Goal: Transaction & Acquisition: Purchase product/service

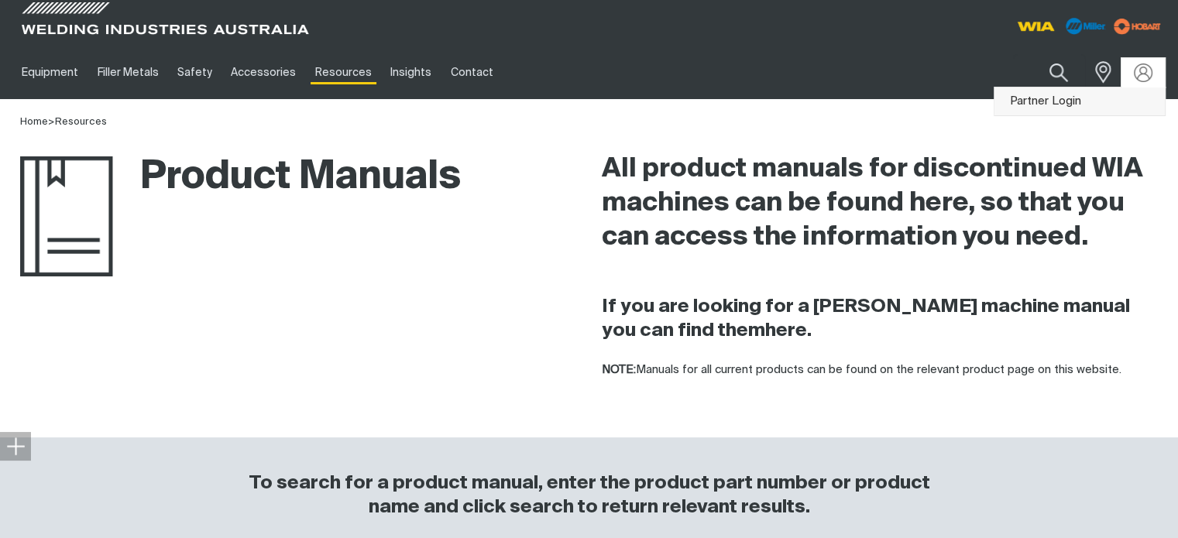
click at [1047, 96] on link "Partner Login" at bounding box center [1080, 102] width 170 height 29
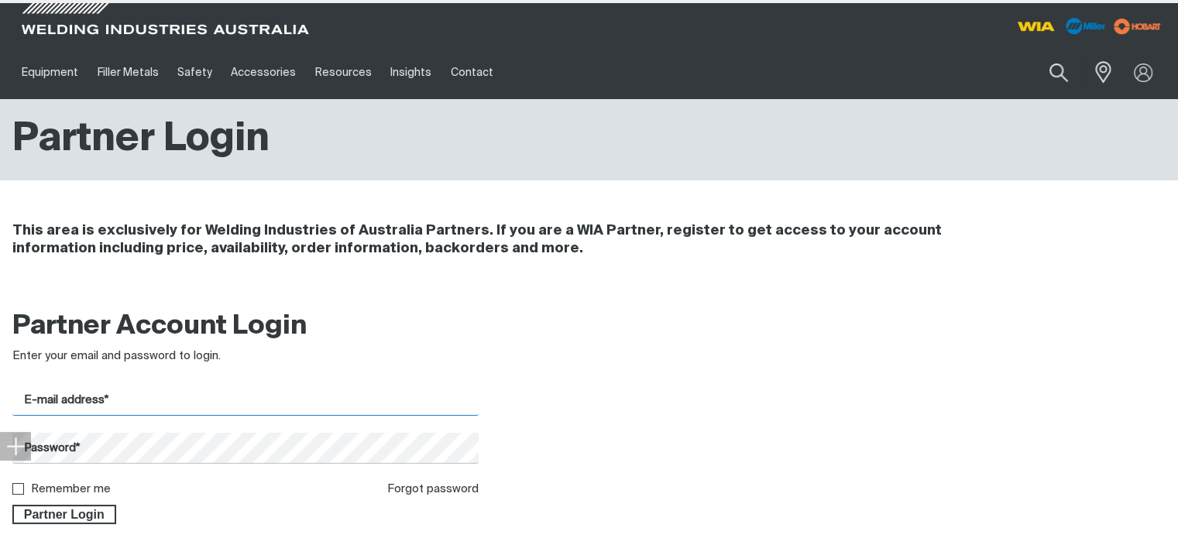
type input "[EMAIL_ADDRESS][DOMAIN_NAME]"
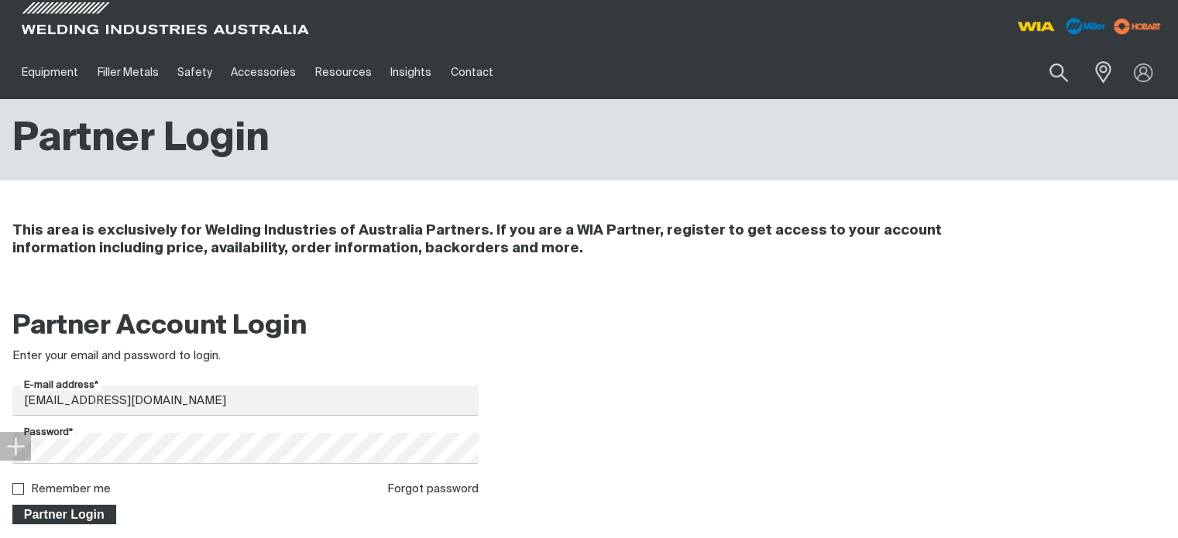
click at [81, 513] on span "Partner Login" at bounding box center [64, 515] width 101 height 20
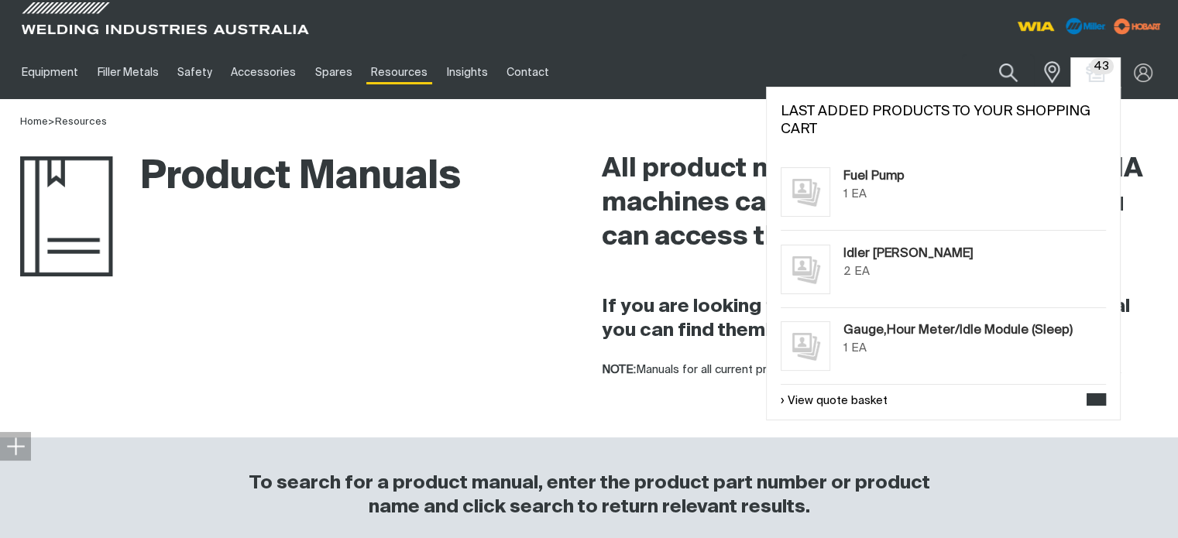
click at [1099, 72] on span "43" at bounding box center [1102, 66] width 24 height 16
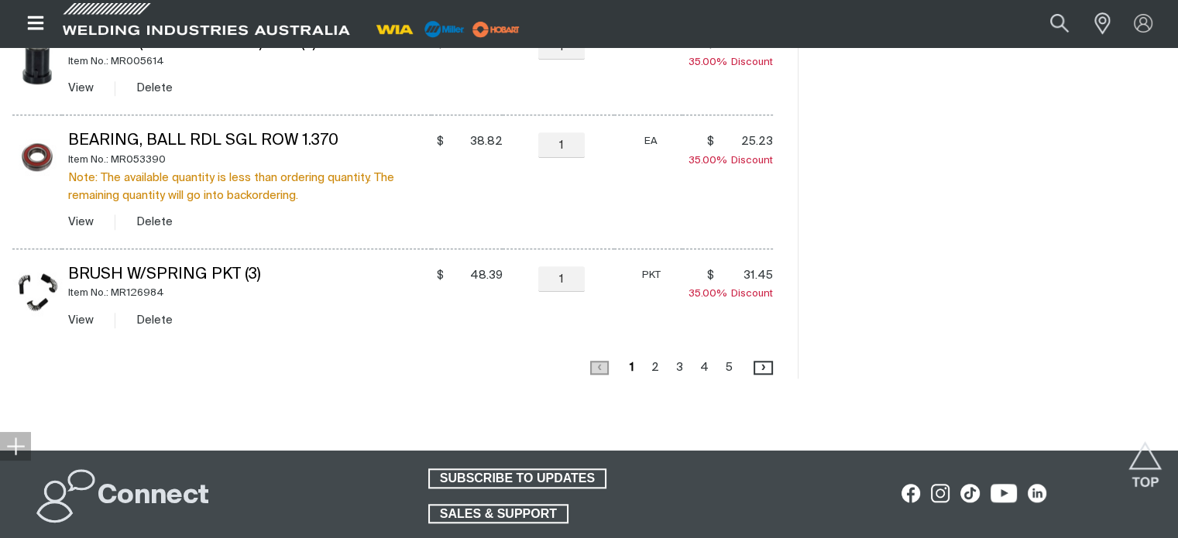
scroll to position [1395, 0]
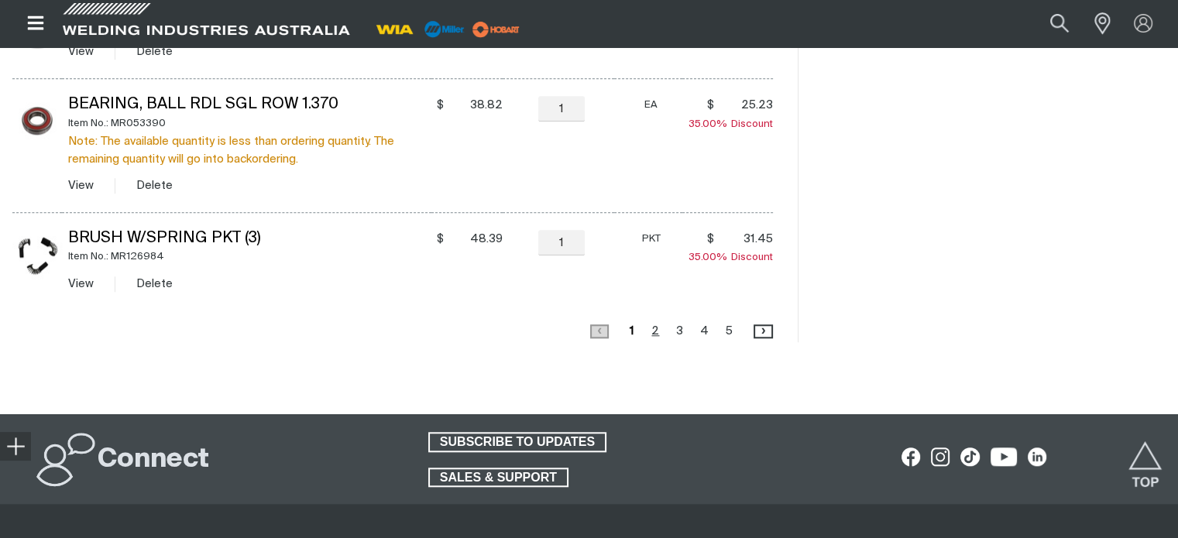
click at [654, 331] on link "Page 2" at bounding box center [655, 331] width 17 height 21
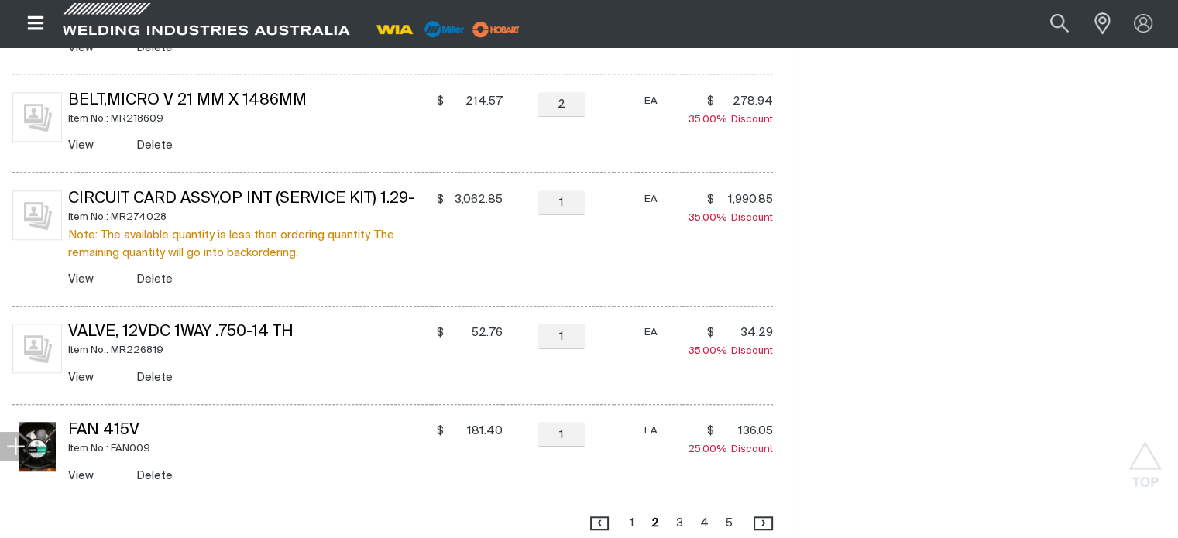
scroll to position [1304, 0]
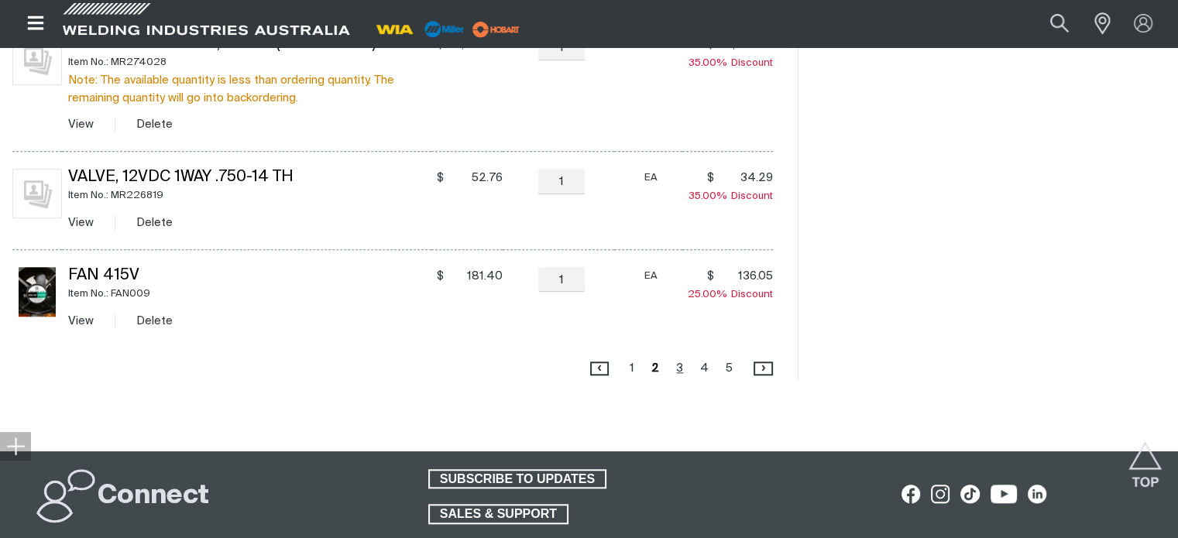
click at [679, 367] on link "Page 3" at bounding box center [680, 368] width 16 height 21
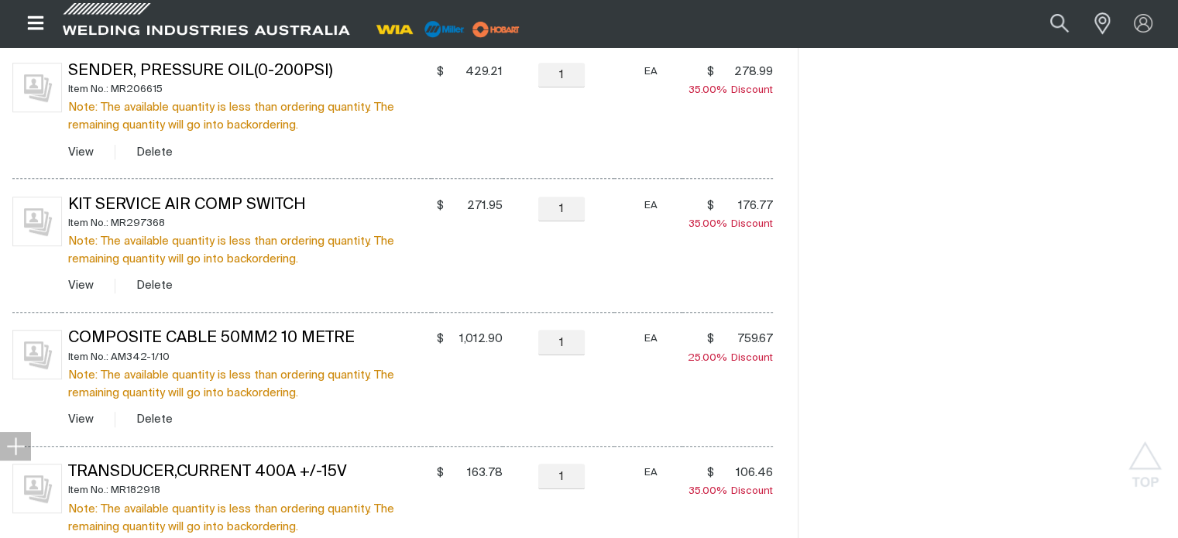
scroll to position [994, 0]
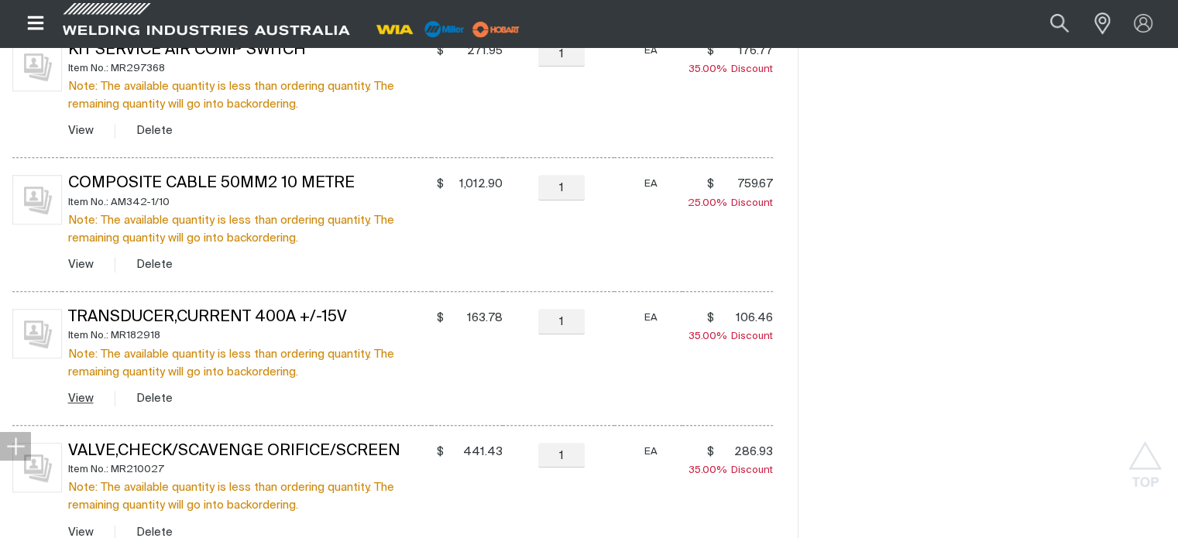
click at [87, 394] on link "View" at bounding box center [81, 399] width 26 height 12
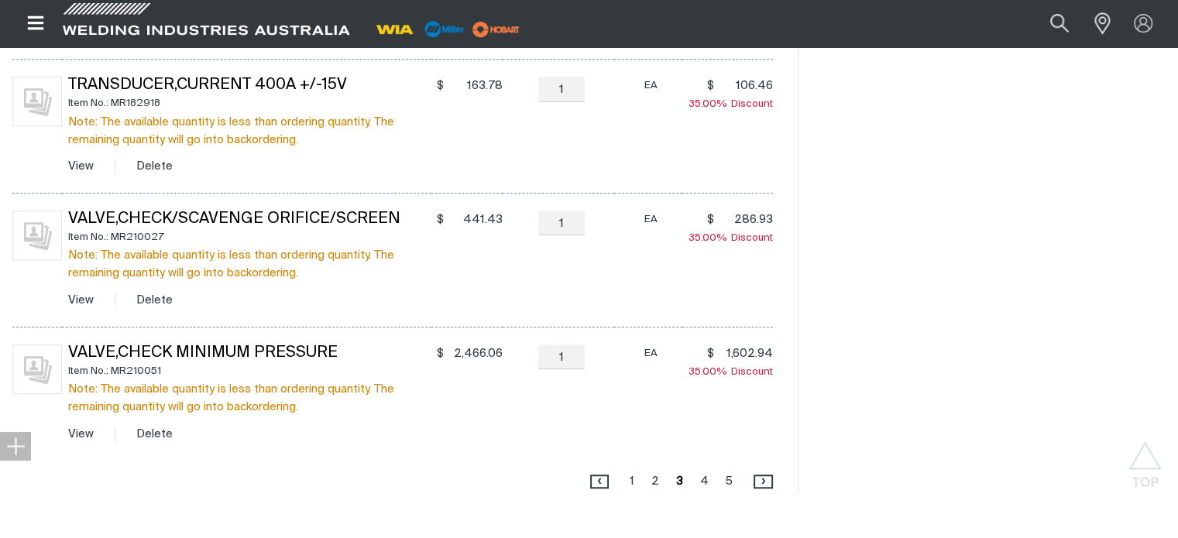
scroll to position [1304, 0]
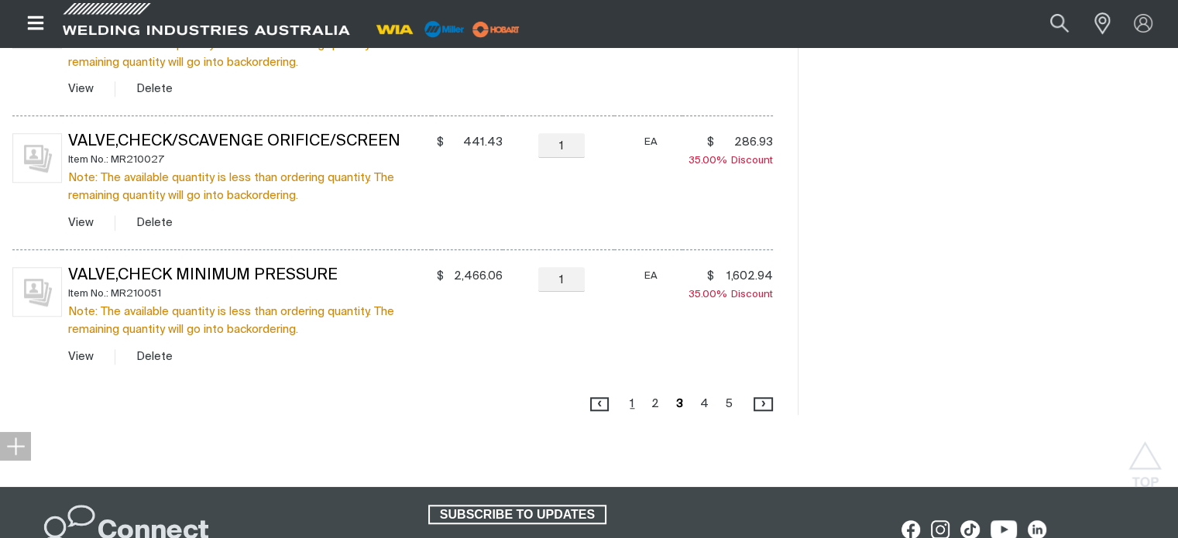
click at [638, 404] on link "Page 1" at bounding box center [632, 404] width 14 height 21
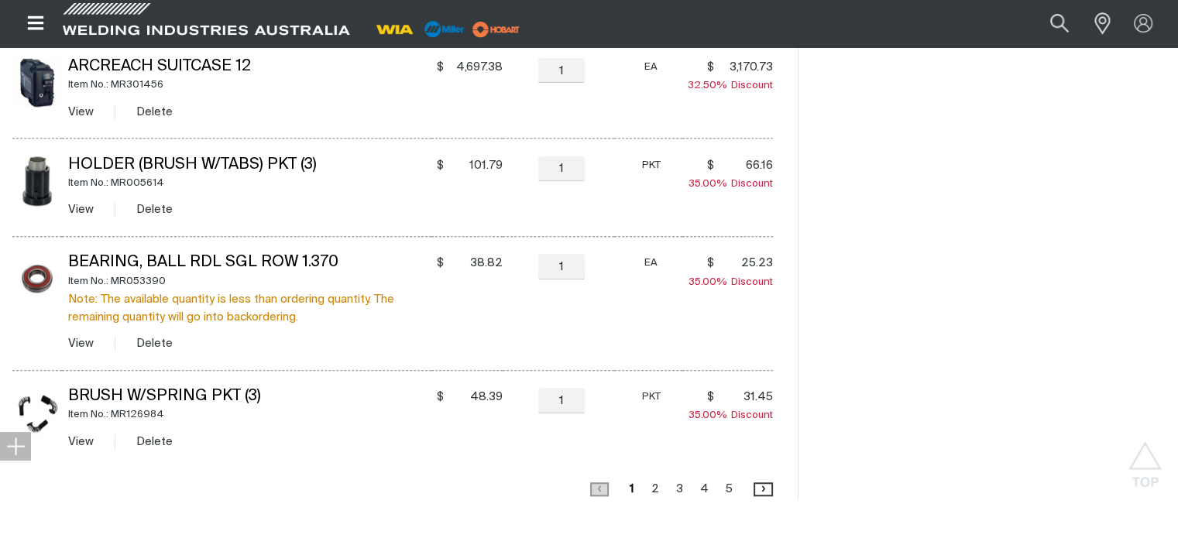
scroll to position [1381, 0]
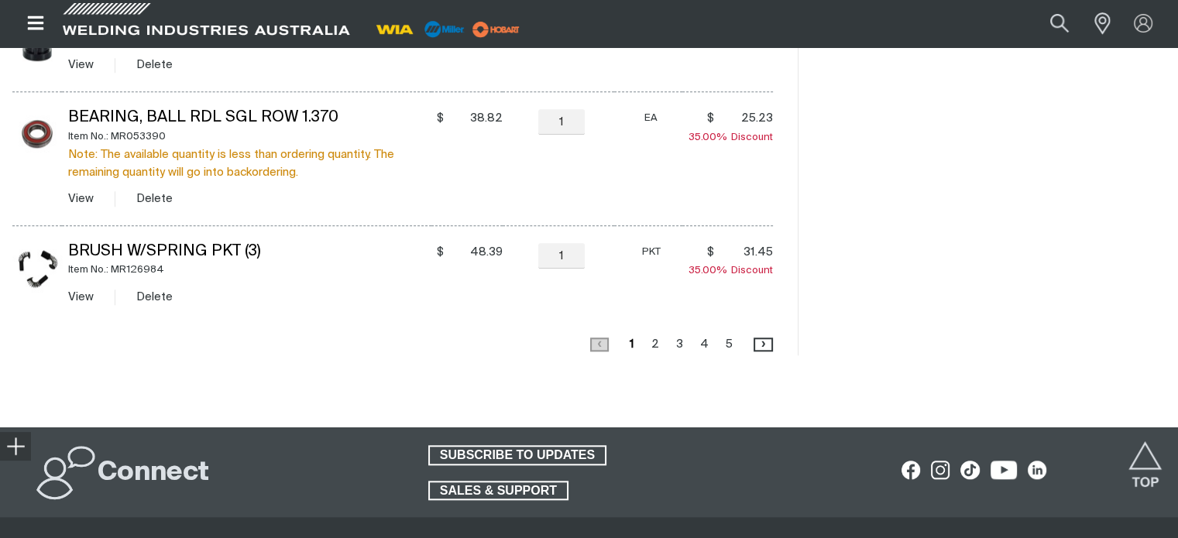
click at [655, 344] on link "Page 2" at bounding box center [655, 344] width 17 height 21
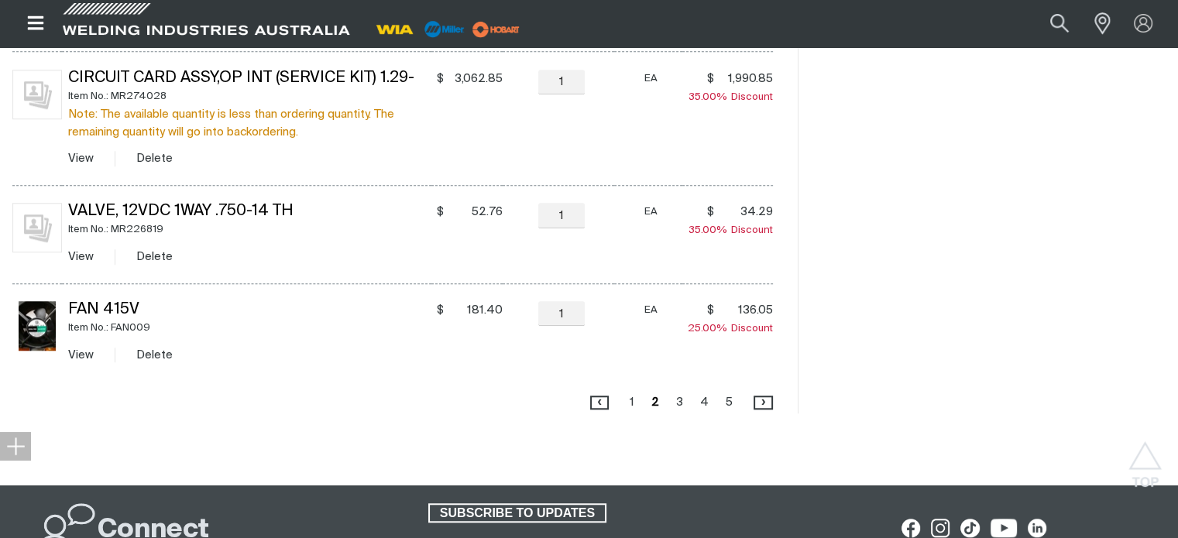
scroll to position [1304, 0]
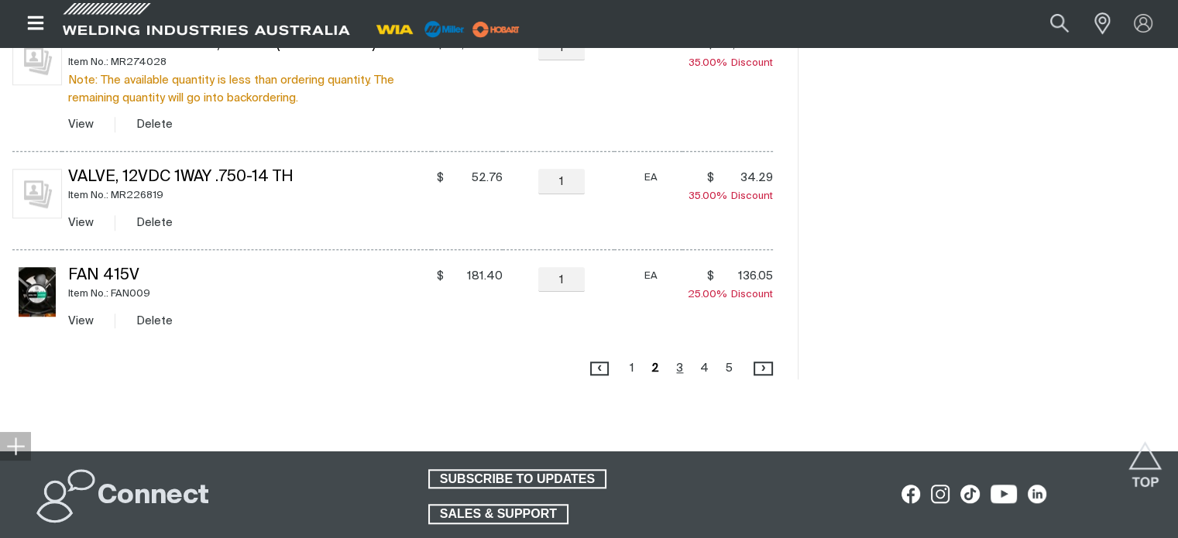
click at [682, 367] on link "Page 3" at bounding box center [680, 368] width 16 height 21
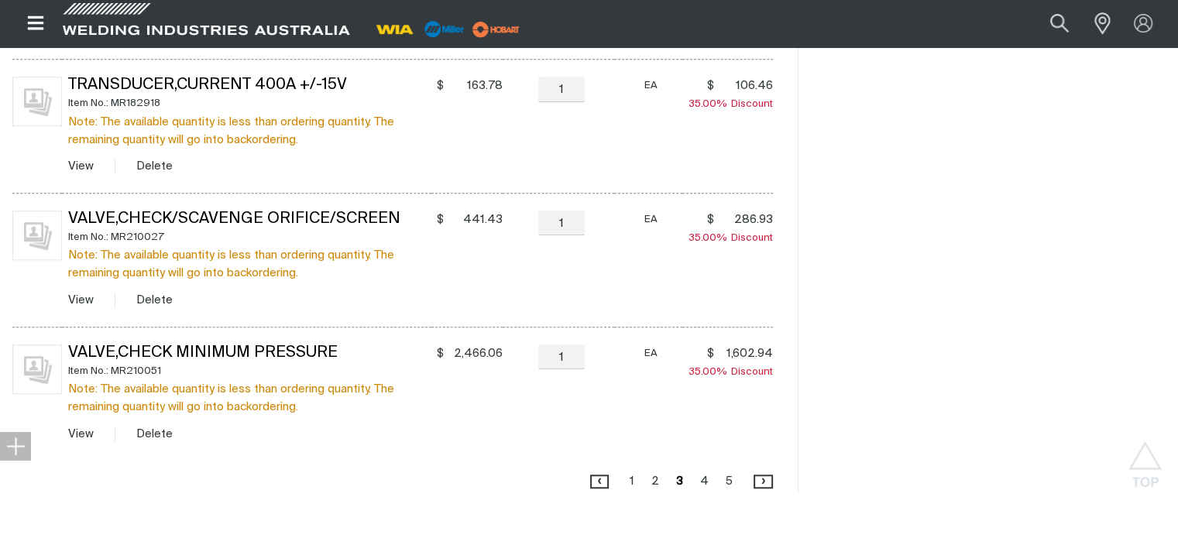
scroll to position [1304, 0]
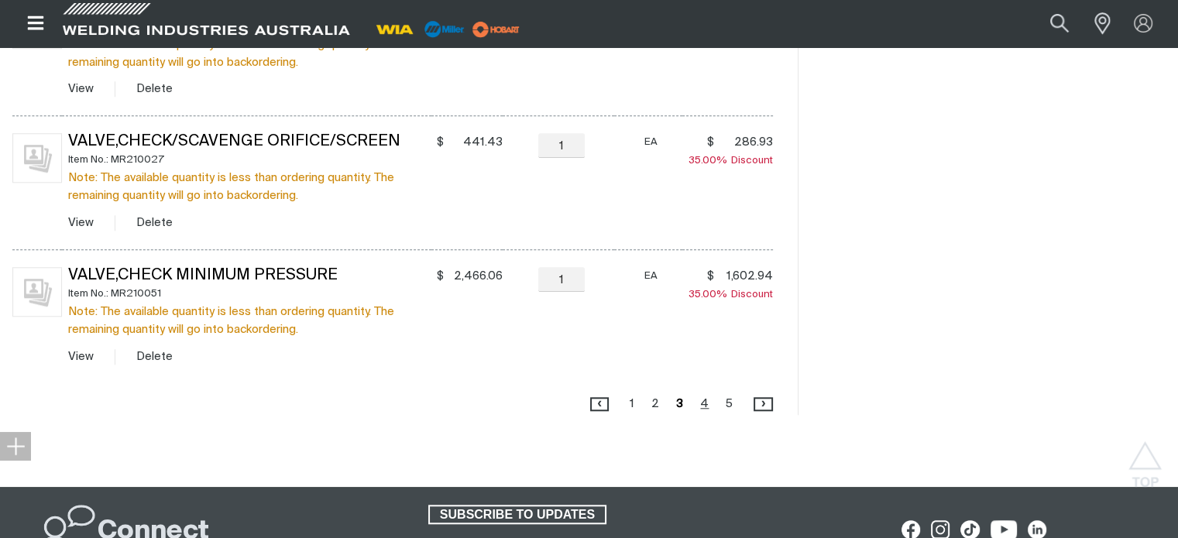
click at [703, 404] on link "Page 4" at bounding box center [705, 404] width 18 height 21
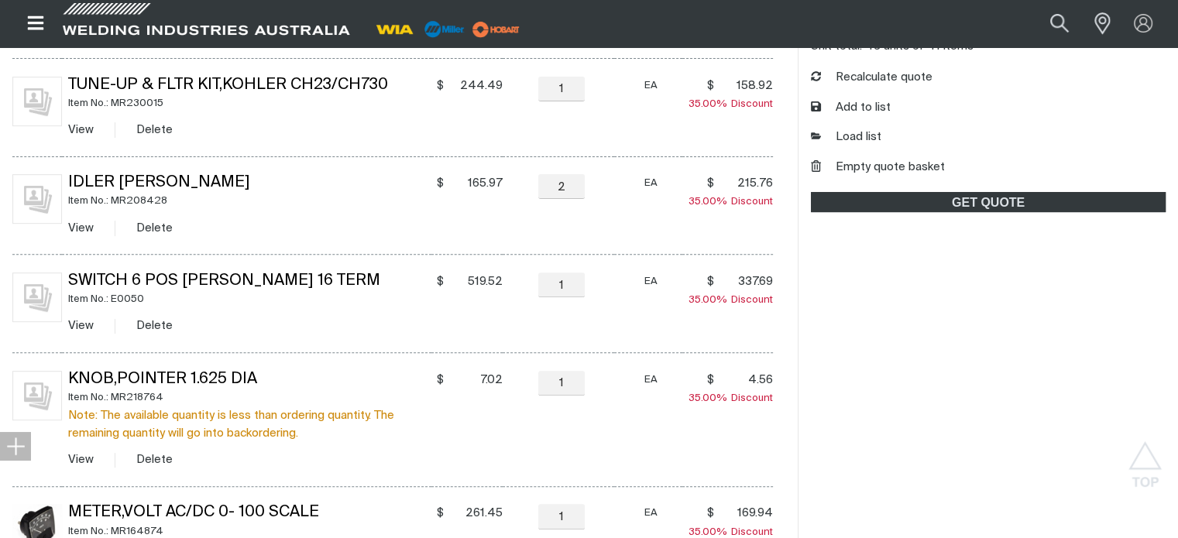
scroll to position [529, 0]
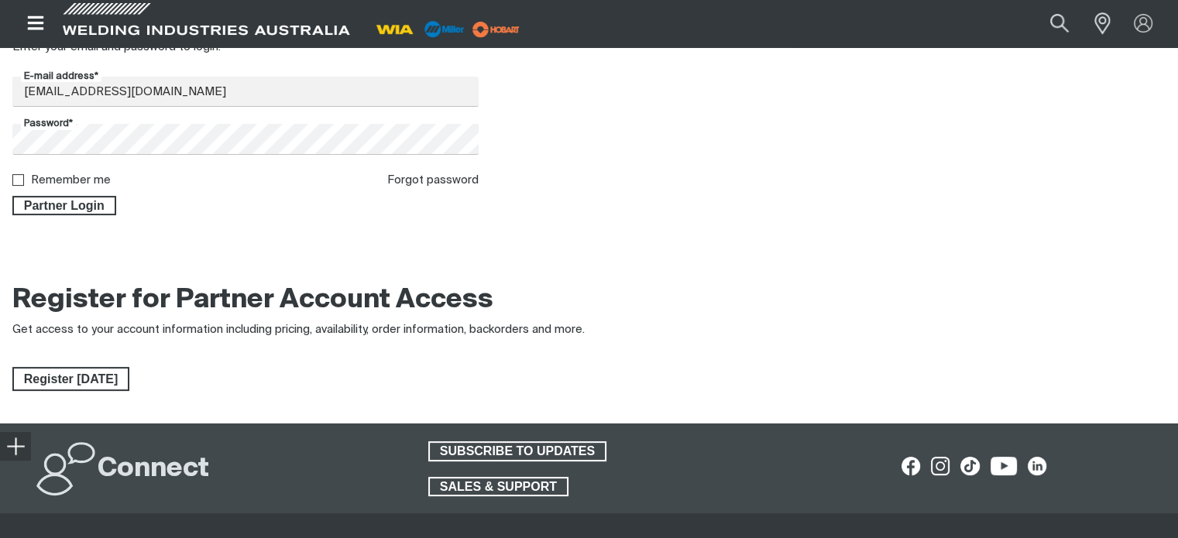
scroll to position [310, 0]
click at [50, 206] on span "Partner Login" at bounding box center [64, 205] width 101 height 20
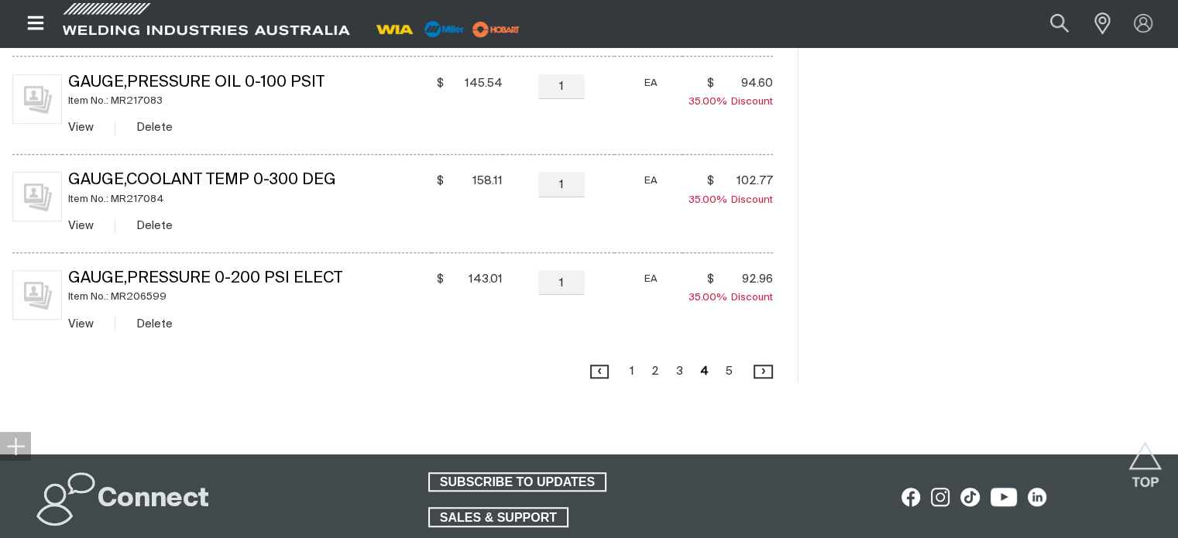
scroll to position [1149, 0]
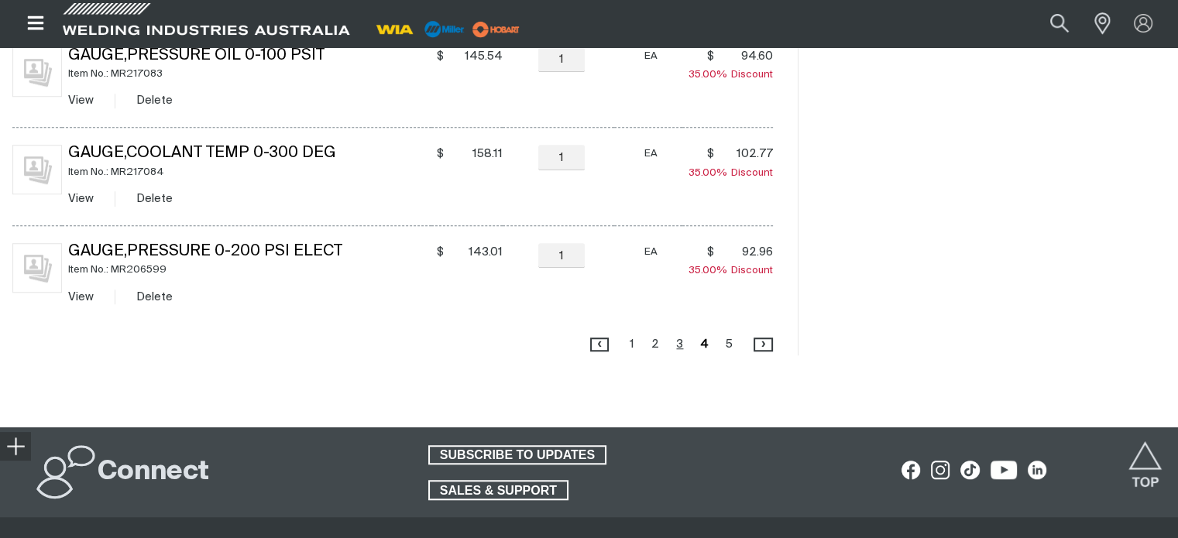
click at [679, 346] on link "Page 3" at bounding box center [680, 344] width 16 height 21
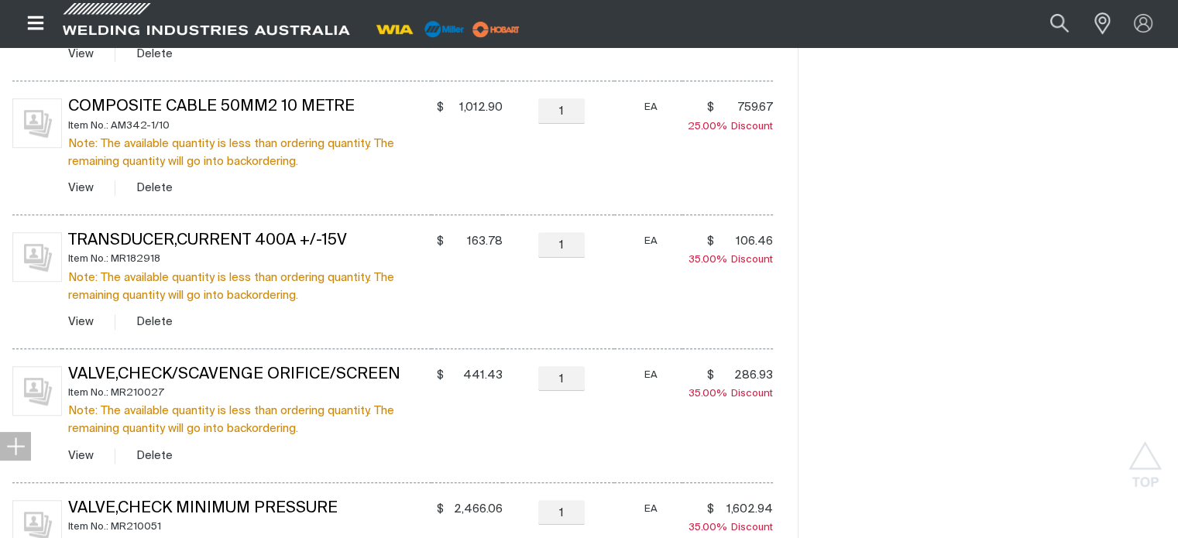
scroll to position [1072, 0]
click at [81, 319] on link "View" at bounding box center [81, 321] width 26 height 12
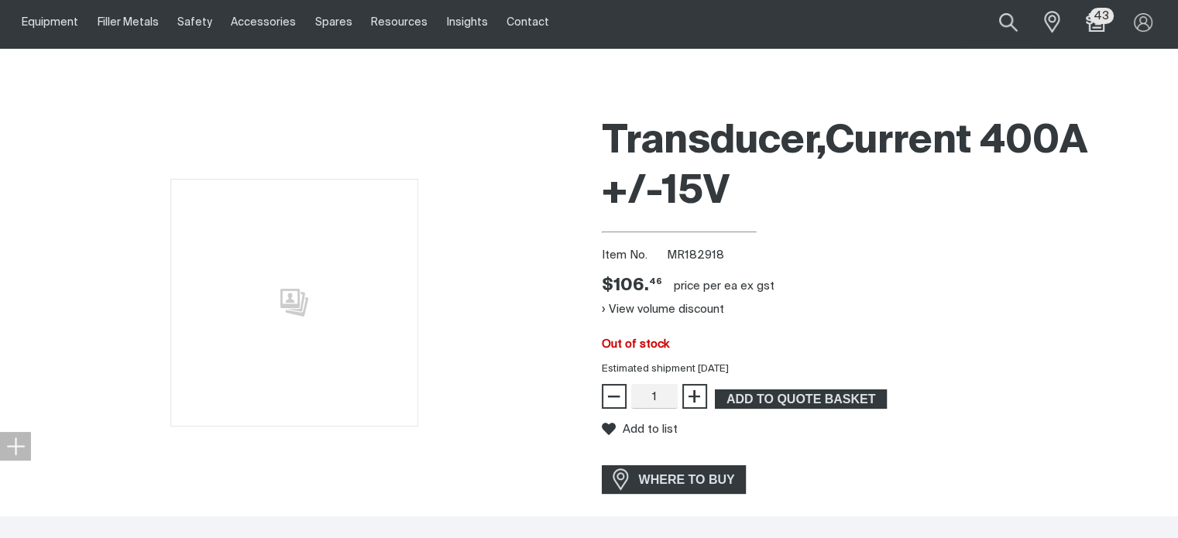
scroll to position [77, 0]
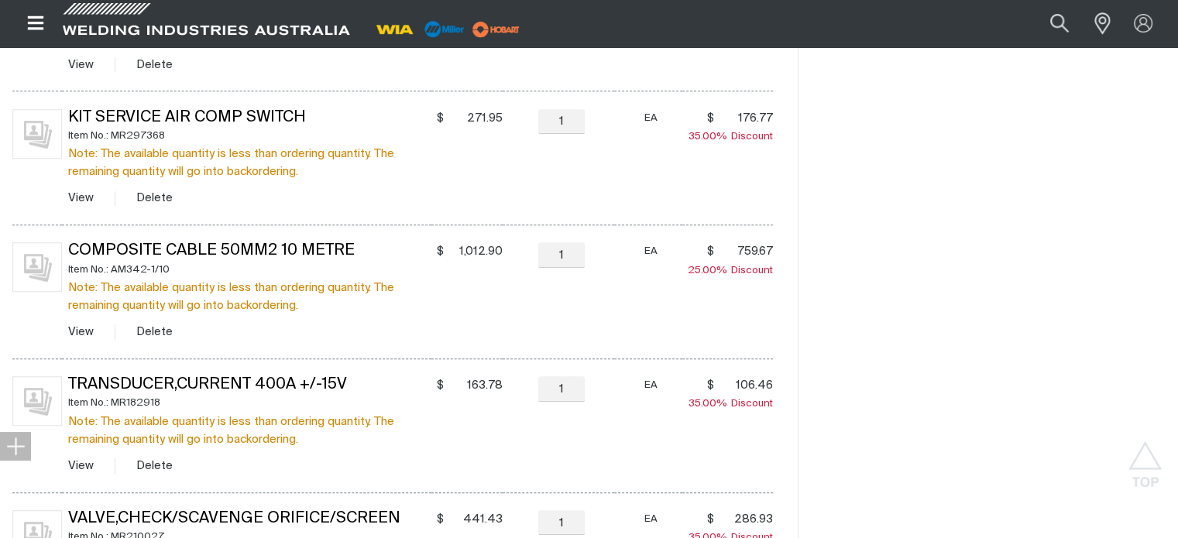
scroll to position [1072, 0]
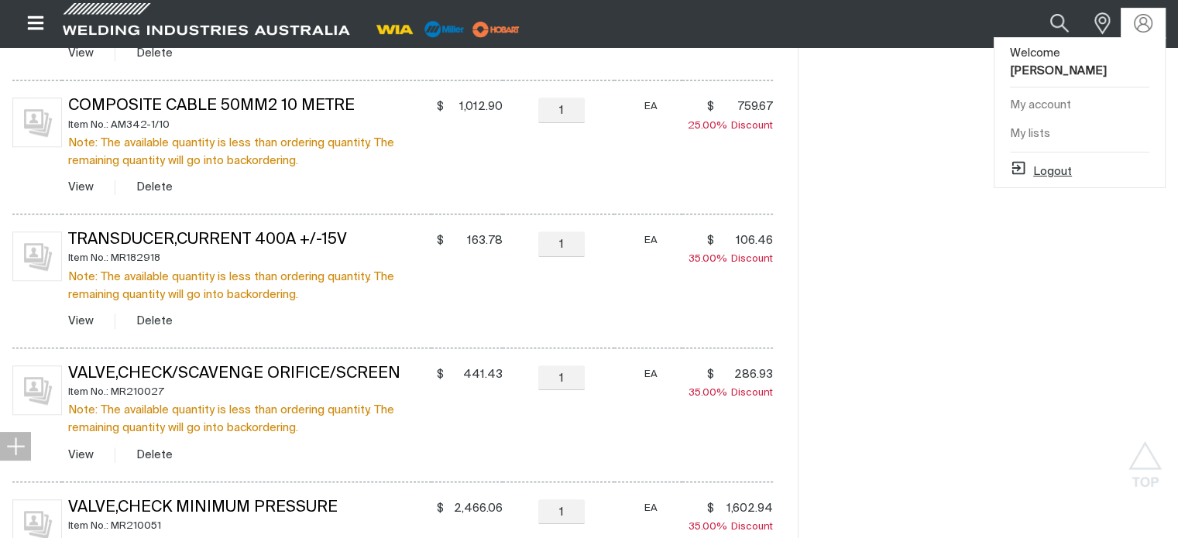
click at [1047, 160] on button "Logout" at bounding box center [1041, 169] width 62 height 19
